Goal: Transaction & Acquisition: Purchase product/service

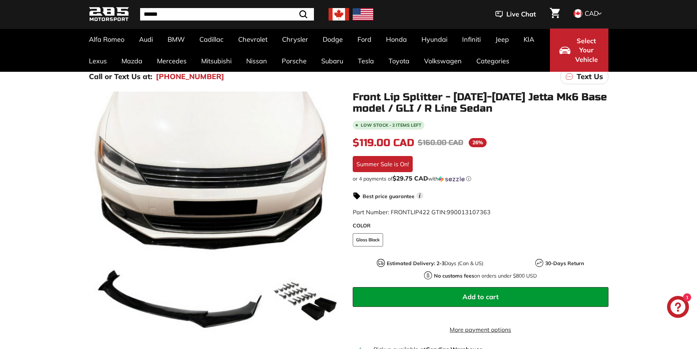
scroll to position [98, 0]
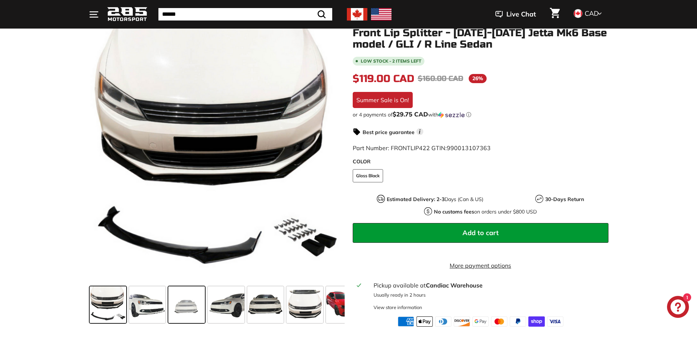
click at [174, 306] on span at bounding box center [186, 304] width 37 height 37
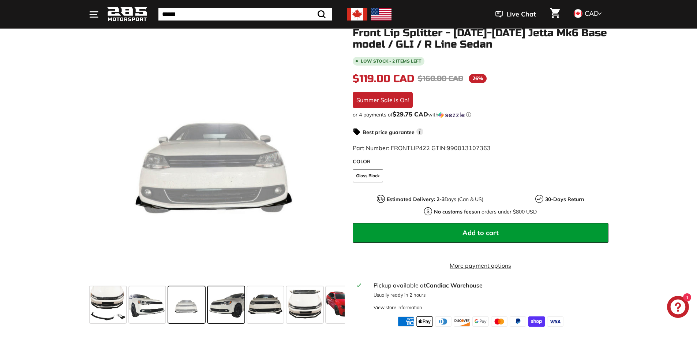
click at [238, 307] on span at bounding box center [226, 304] width 37 height 37
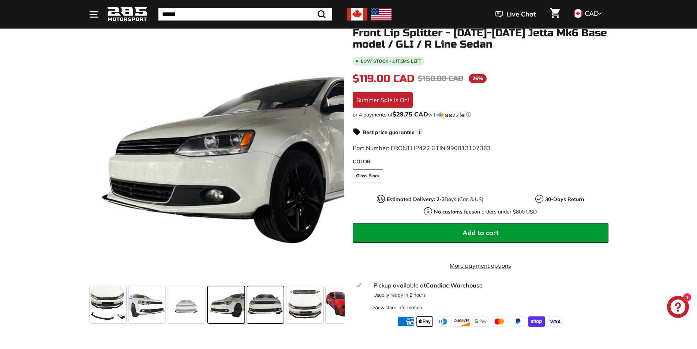
click at [270, 307] on span at bounding box center [265, 304] width 37 height 37
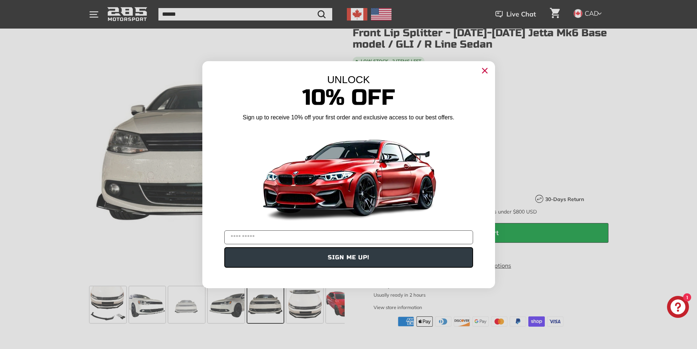
click at [488, 70] on circle "Close dialog" at bounding box center [484, 70] width 11 height 11
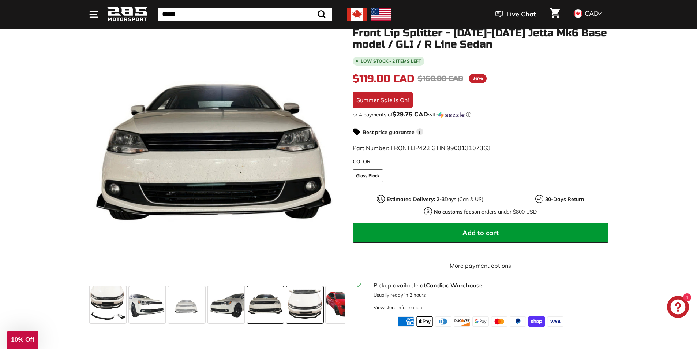
click at [315, 304] on span at bounding box center [304, 304] width 37 height 37
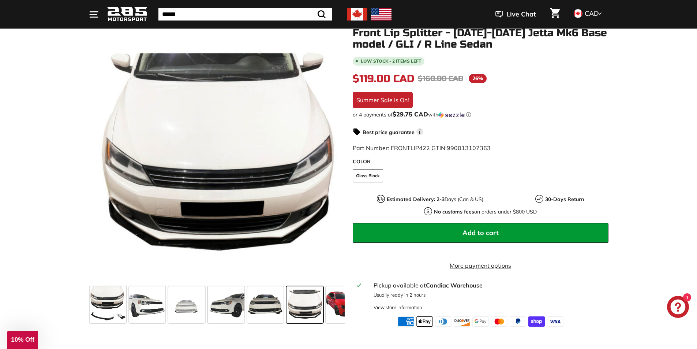
click at [323, 304] on span at bounding box center [304, 304] width 37 height 37
click at [328, 304] on span at bounding box center [344, 304] width 37 height 37
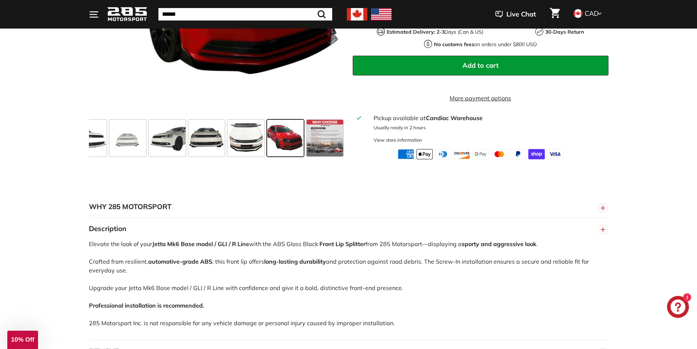
scroll to position [244, 0]
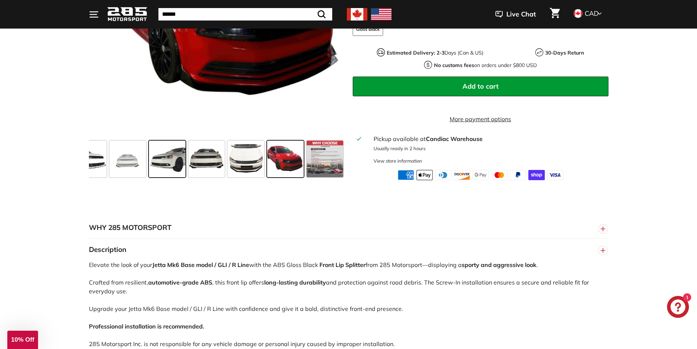
click at [160, 175] on span at bounding box center [167, 158] width 37 height 37
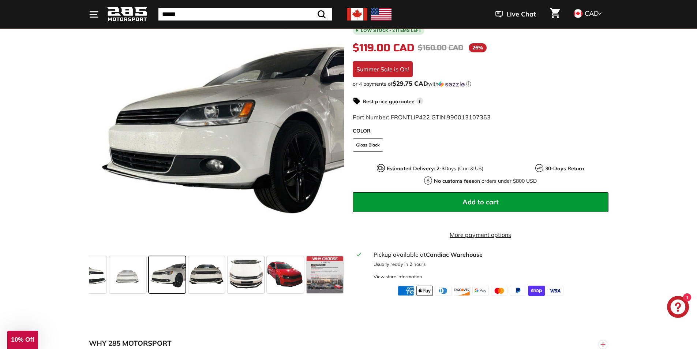
scroll to position [195, 0]
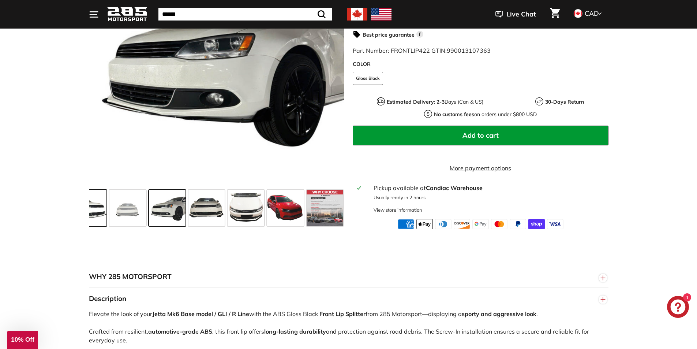
click at [92, 221] on span at bounding box center [88, 207] width 37 height 37
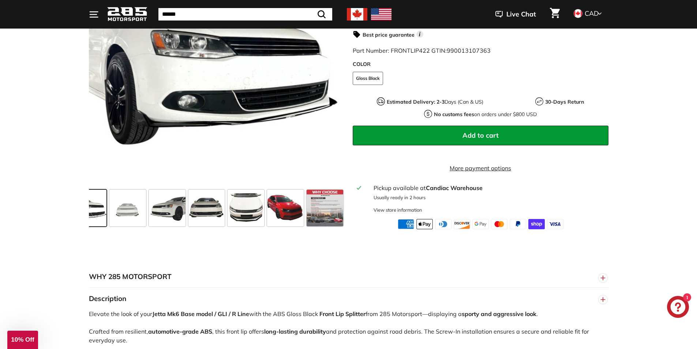
scroll to position [0, 0]
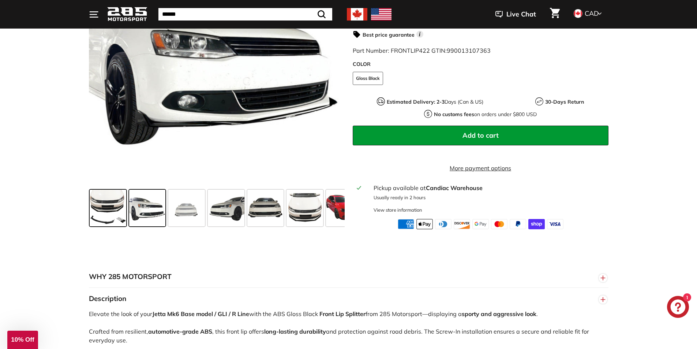
click at [120, 214] on span at bounding box center [108, 207] width 37 height 37
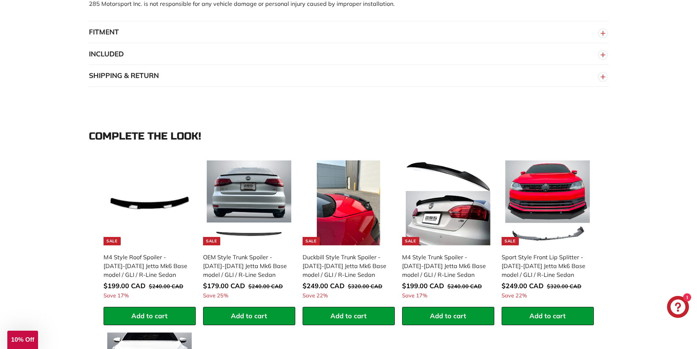
scroll to position [585, 0]
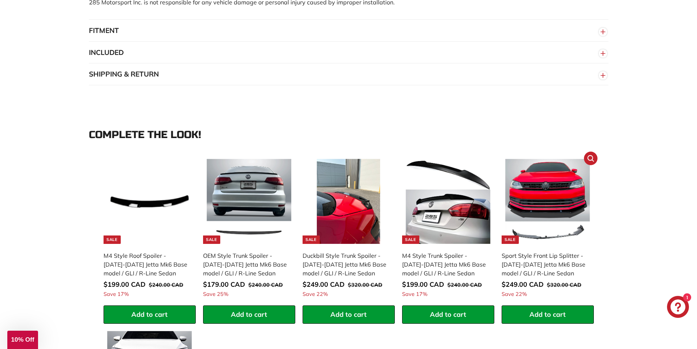
click at [556, 275] on div "Sport Style Front Lip Splitter - [DATE]-[DATE] Jetta Mk6 Base model / GLI / R-L…" at bounding box center [543, 264] width 85 height 26
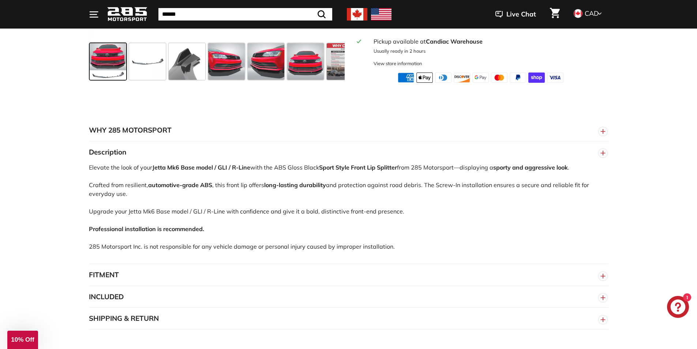
scroll to position [293, 0]
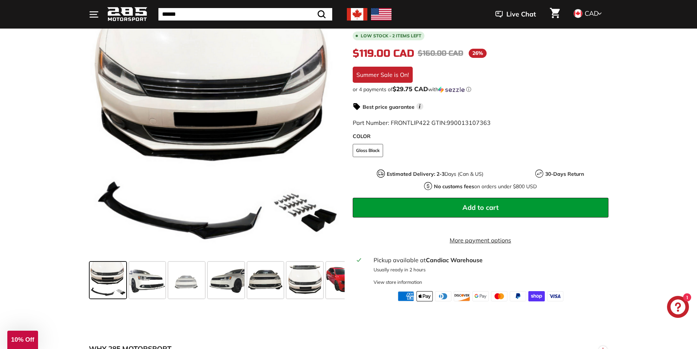
scroll to position [157, 0]
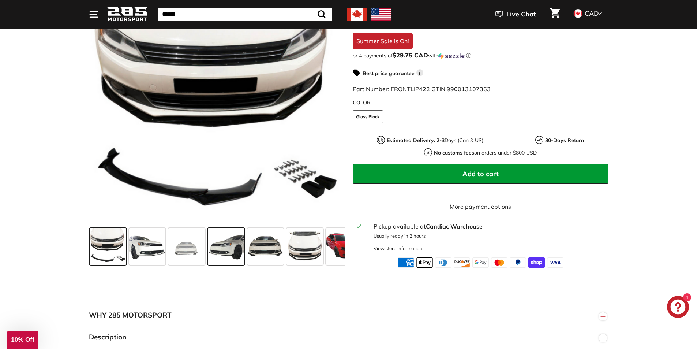
click at [216, 249] on span at bounding box center [226, 246] width 37 height 37
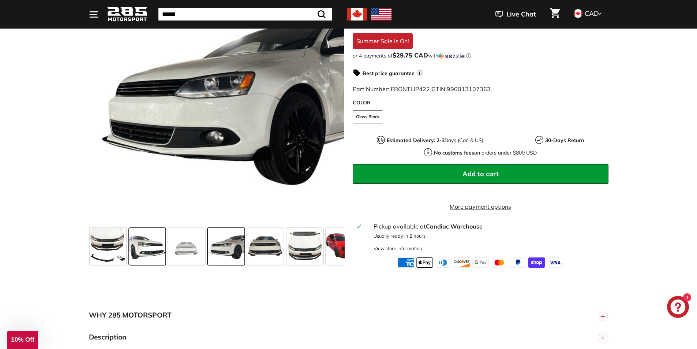
click at [135, 250] on span at bounding box center [147, 246] width 37 height 37
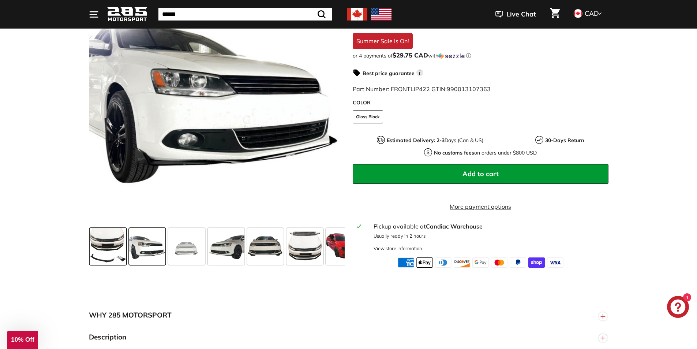
click at [113, 252] on span at bounding box center [108, 246] width 37 height 37
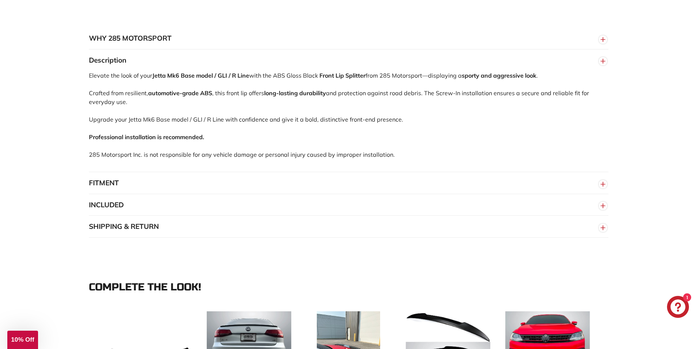
scroll to position [546, 0]
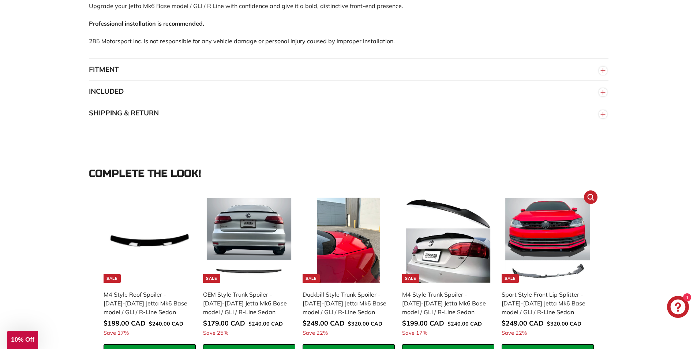
click at [538, 255] on img at bounding box center [547, 239] width 85 height 85
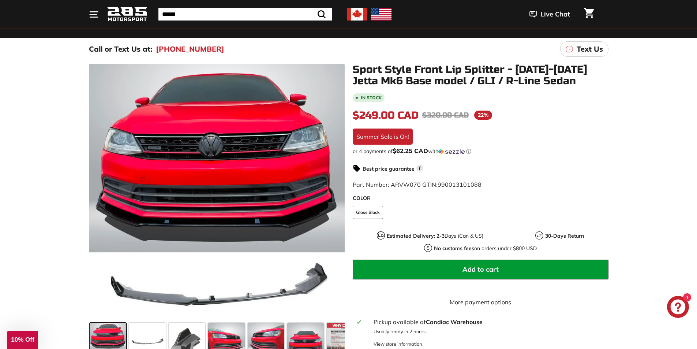
scroll to position [98, 0]
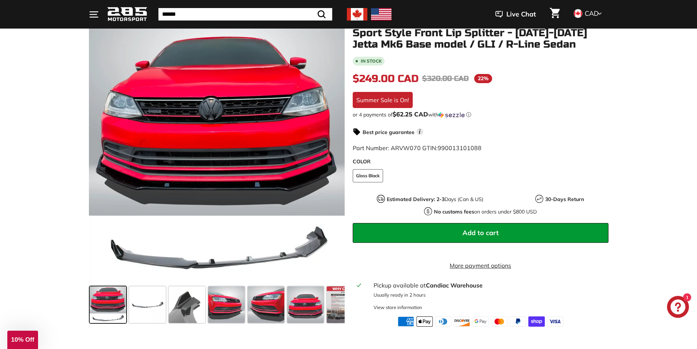
click at [456, 230] on button "Add to cart" at bounding box center [481, 233] width 256 height 20
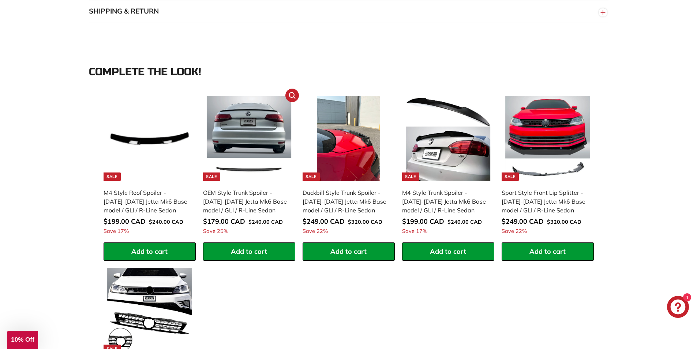
click at [254, 203] on div "OEM Style Trunk Spoiler - [DATE]-[DATE] Jetta Mk6 Base model / GLI / R-Line Sed…" at bounding box center [245, 201] width 85 height 26
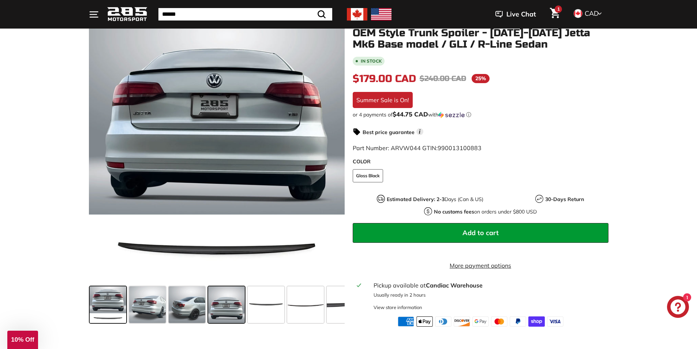
click at [231, 302] on span at bounding box center [226, 304] width 37 height 37
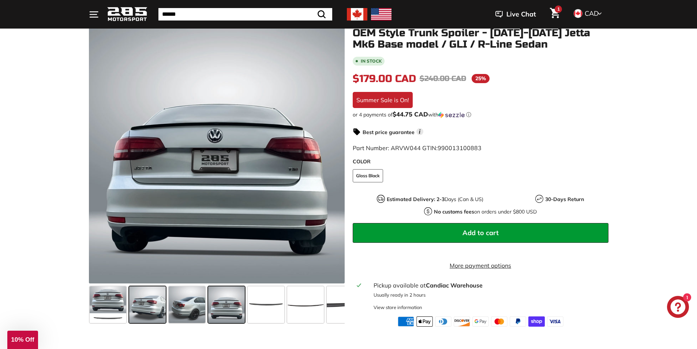
click at [154, 299] on span at bounding box center [147, 304] width 37 height 37
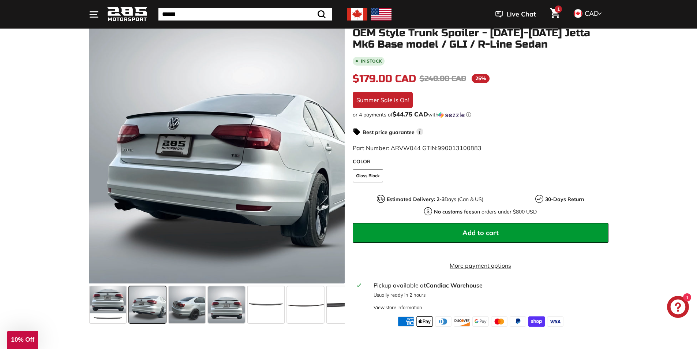
click at [479, 228] on span "Add to cart" at bounding box center [480, 232] width 36 height 8
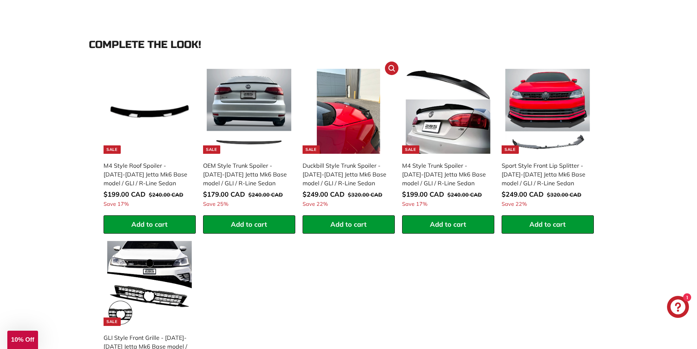
scroll to position [690, 0]
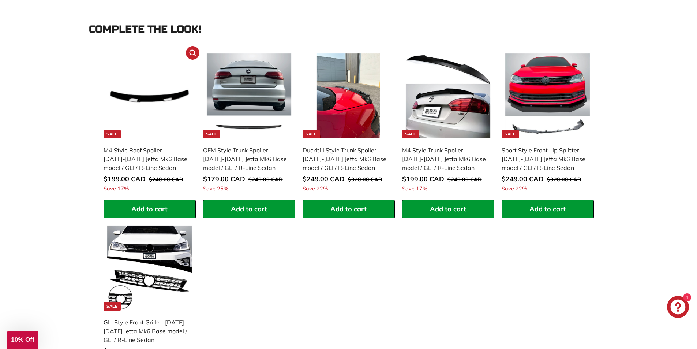
click at [149, 131] on img at bounding box center [149, 95] width 85 height 85
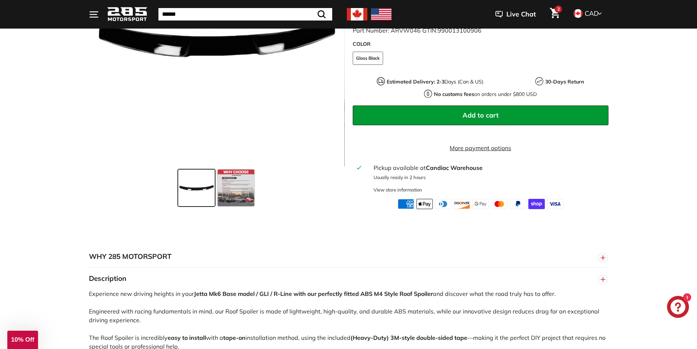
scroll to position [244, 0]
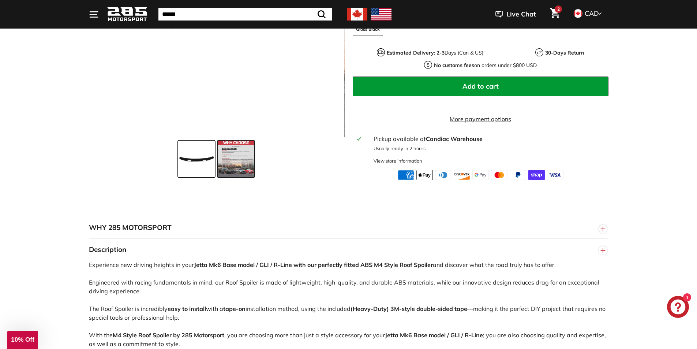
click at [241, 158] on span at bounding box center [236, 158] width 37 height 37
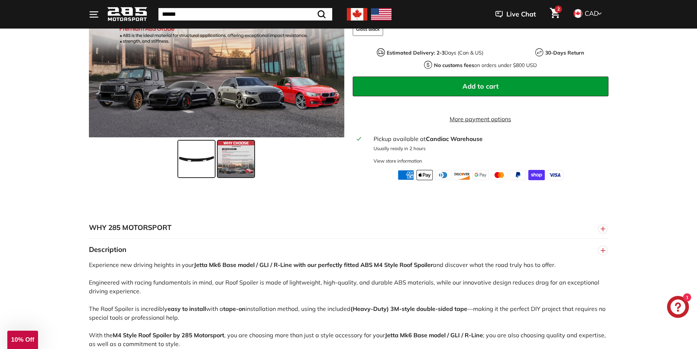
click at [197, 158] on span at bounding box center [196, 158] width 37 height 37
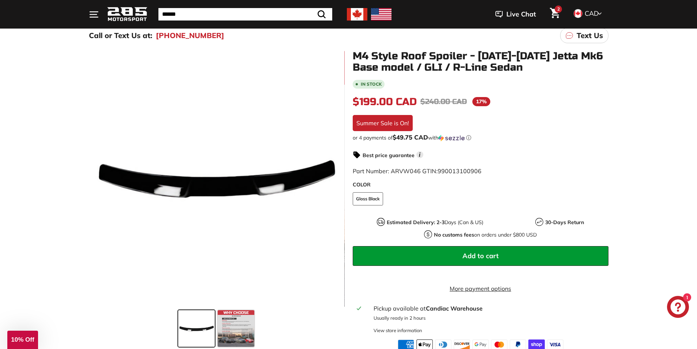
scroll to position [98, 0]
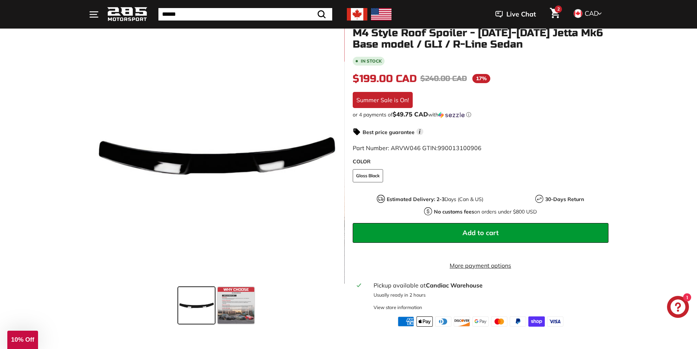
click at [517, 230] on button "Add to cart" at bounding box center [481, 233] width 256 height 20
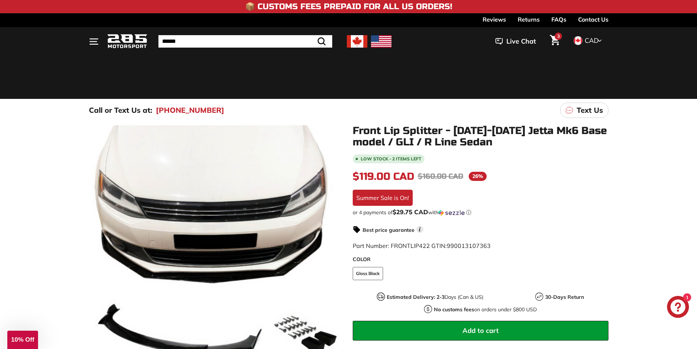
click at [98, 41] on icon ". . ." at bounding box center [94, 42] width 10 height 10
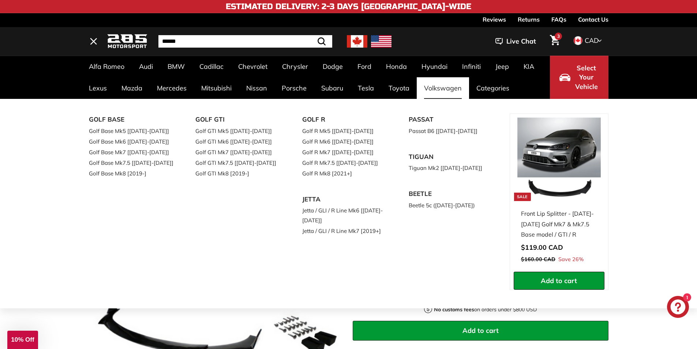
click at [433, 90] on link "Volkswagen" at bounding box center [443, 88] width 52 height 22
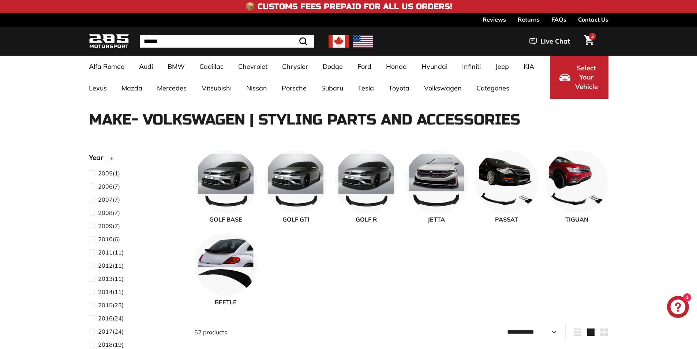
select select "**********"
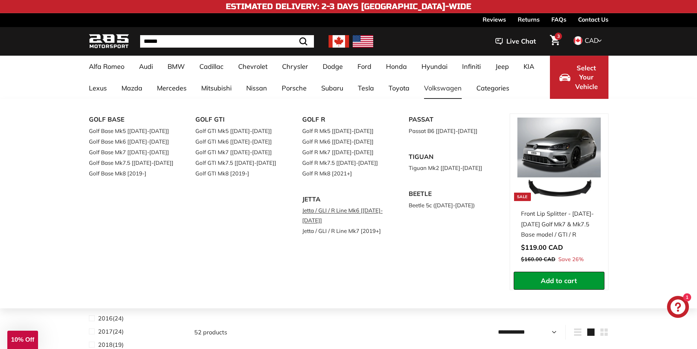
click at [335, 213] on link "Jetta / GLI / R Line Mk6 [[DATE]-[DATE]]" at bounding box center [345, 215] width 86 height 20
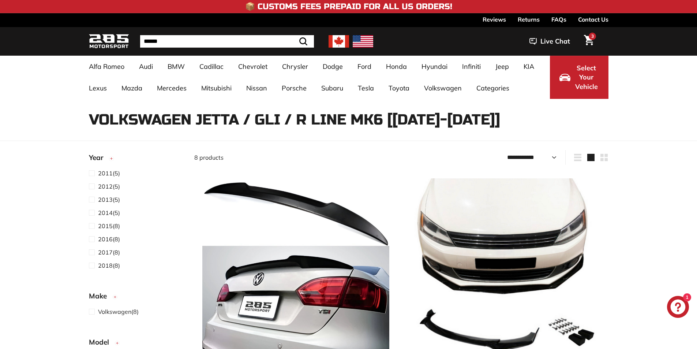
select select "**********"
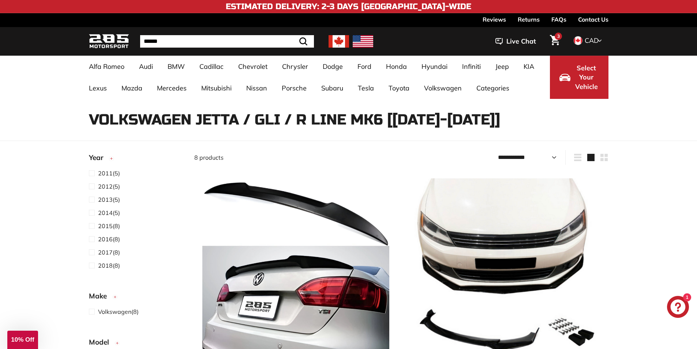
click at [557, 38] on span "3" at bounding box center [558, 35] width 3 height 5
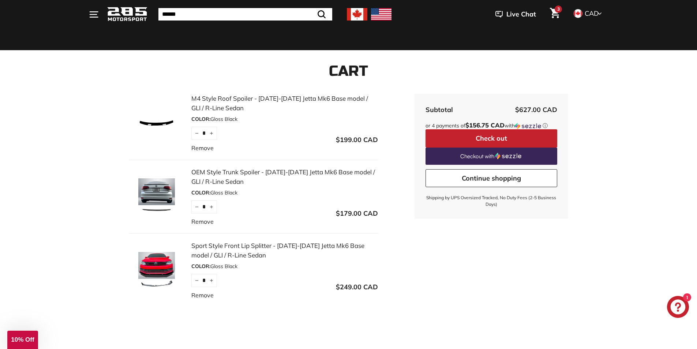
scroll to position [98, 0]
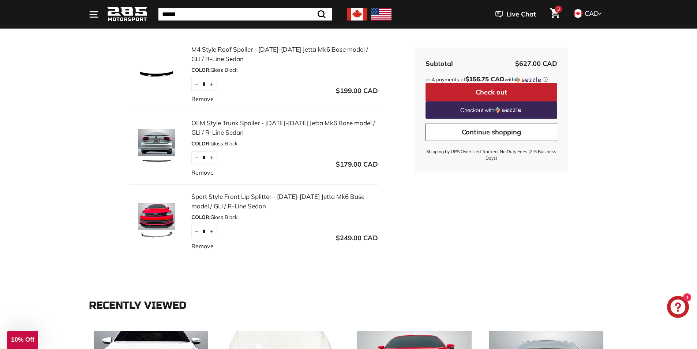
click at [161, 207] on img at bounding box center [156, 221] width 55 height 37
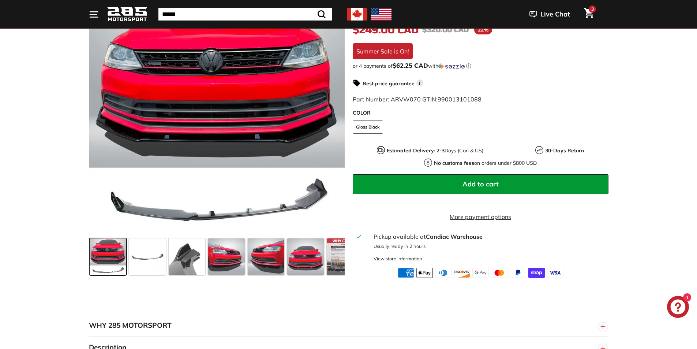
scroll to position [146, 0]
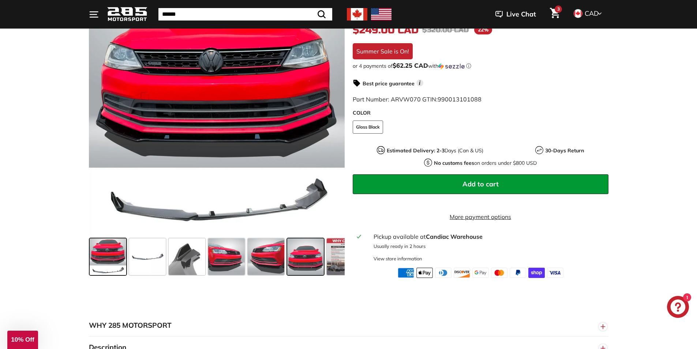
click at [294, 262] on span at bounding box center [305, 256] width 37 height 37
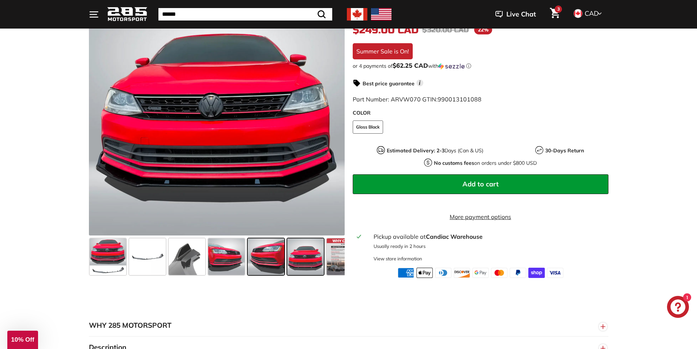
click at [269, 263] on span at bounding box center [266, 256] width 37 height 37
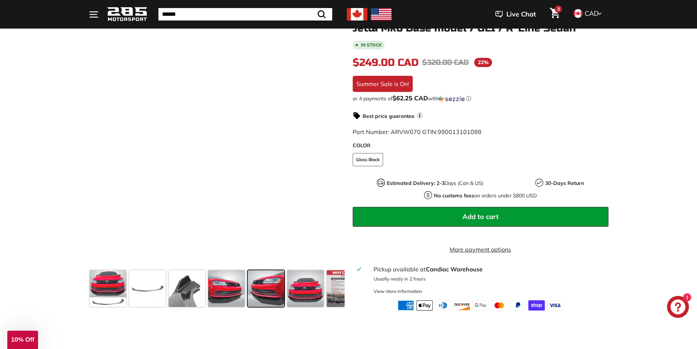
scroll to position [98, 0]
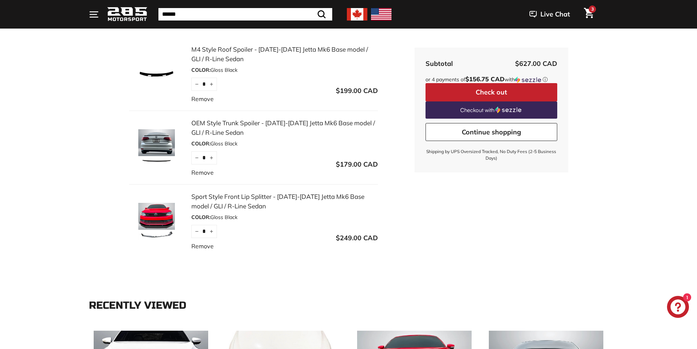
scroll to position [98, 0]
click at [156, 153] on img at bounding box center [156, 147] width 55 height 37
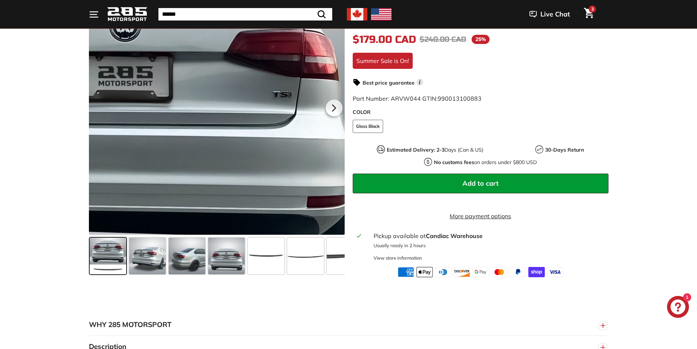
scroll to position [146, 0]
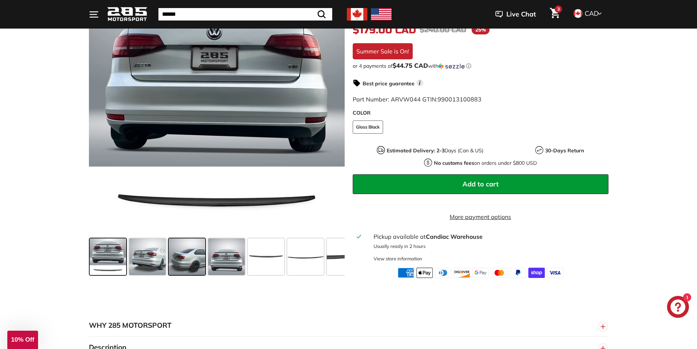
click at [197, 265] on span at bounding box center [187, 256] width 37 height 37
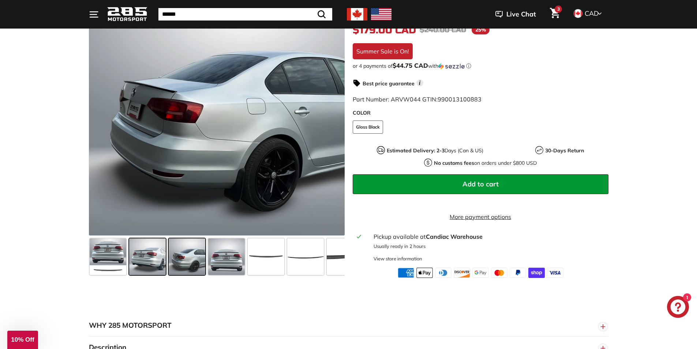
click at [156, 265] on span at bounding box center [147, 256] width 37 height 37
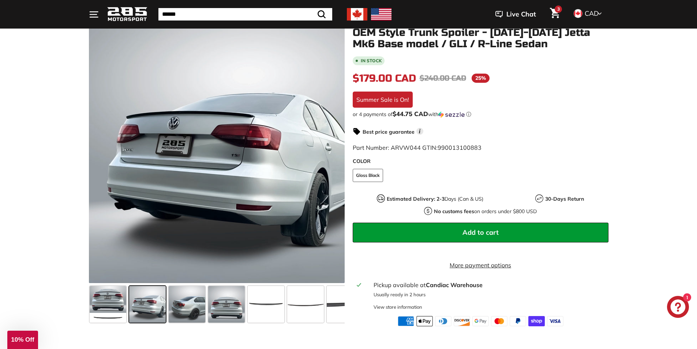
scroll to position [98, 0]
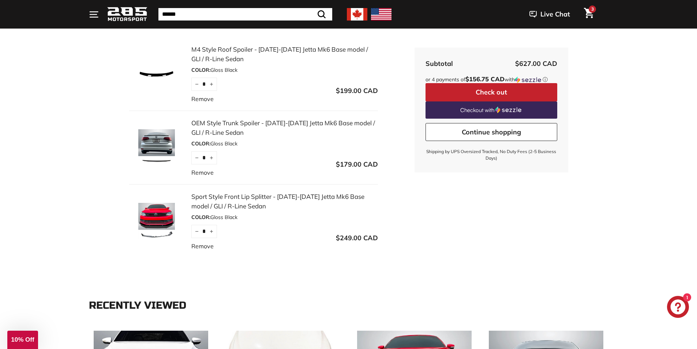
click at [175, 73] on img at bounding box center [156, 74] width 55 height 37
